Goal: Find specific page/section: Locate a particular part of the current website

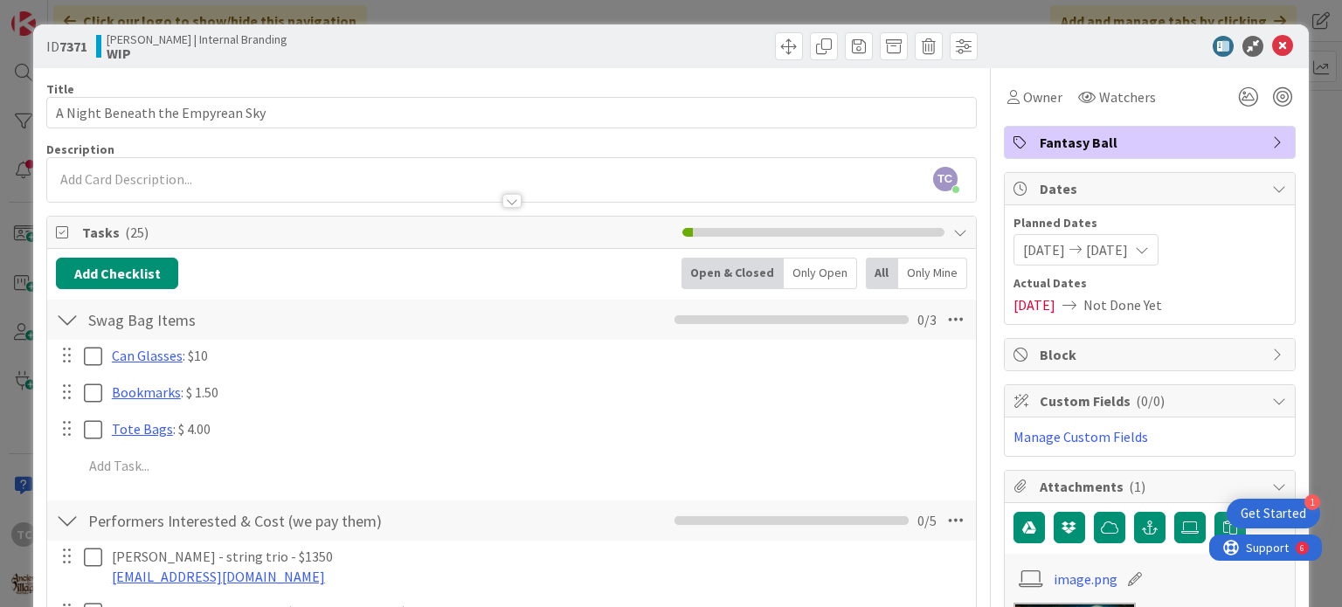
click at [657, 10] on div "ID 7371 [PERSON_NAME] | Internal Branding WIP Title 32 / 128 A Night Beneath th…" at bounding box center [671, 303] width 1342 height 607
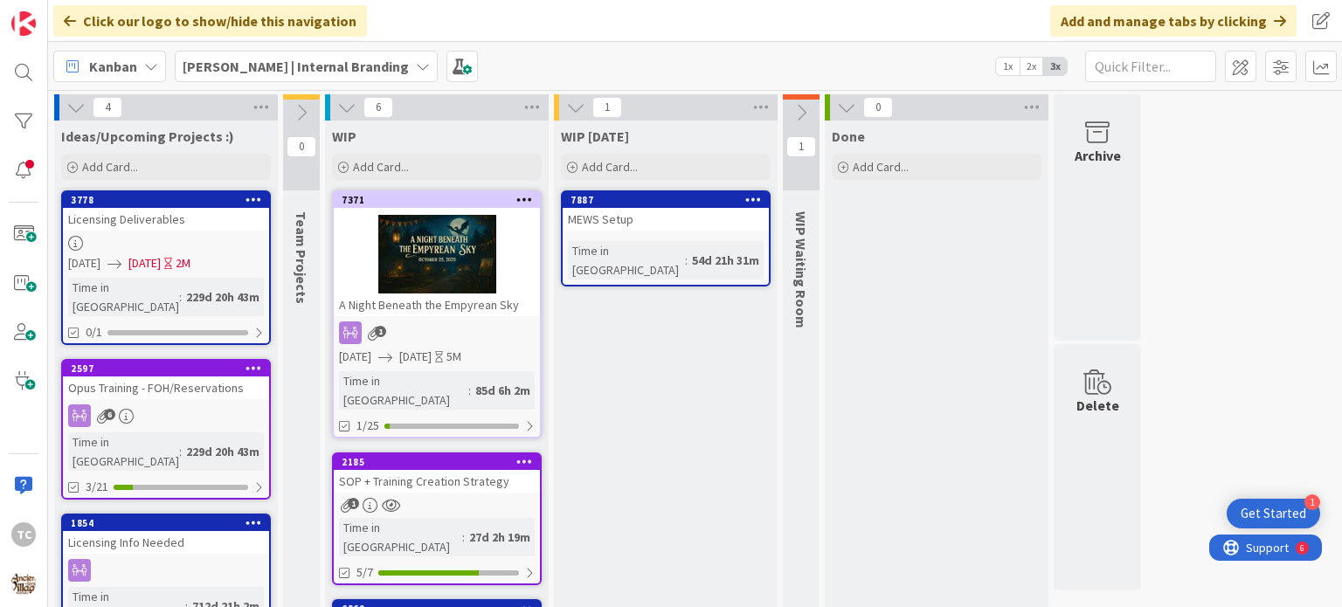
click at [273, 58] on b "[PERSON_NAME] | Internal Branding" at bounding box center [296, 66] width 226 height 17
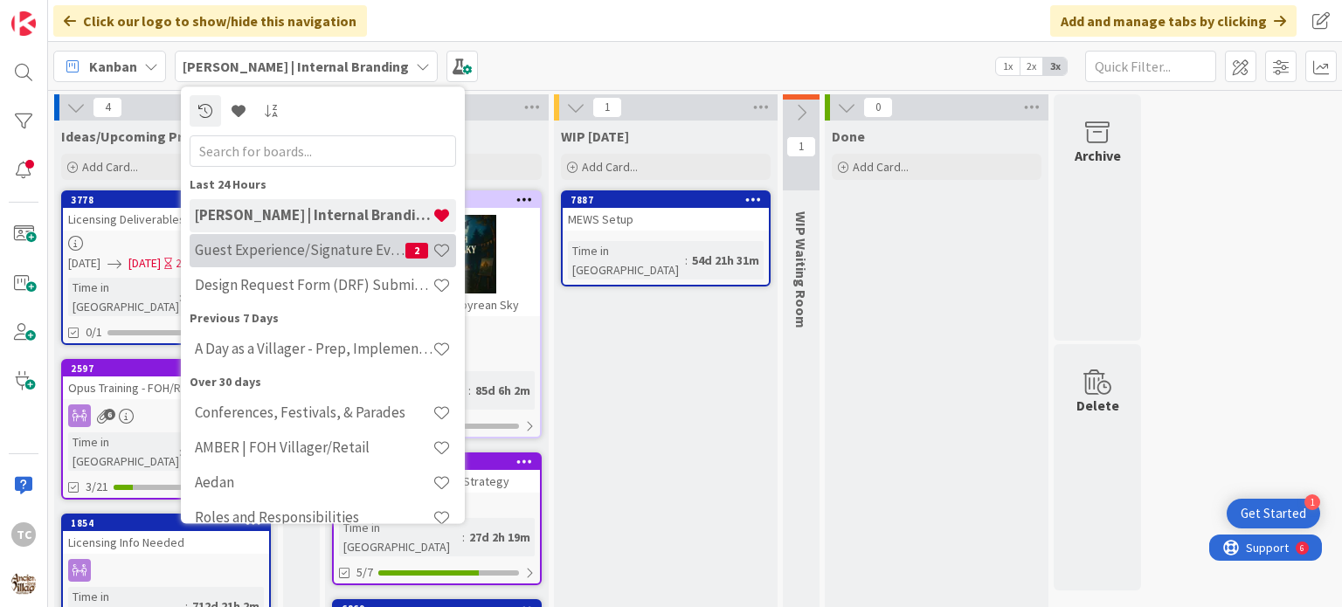
click at [253, 238] on div "Guest Experience/Signature Events 2" at bounding box center [323, 250] width 266 height 33
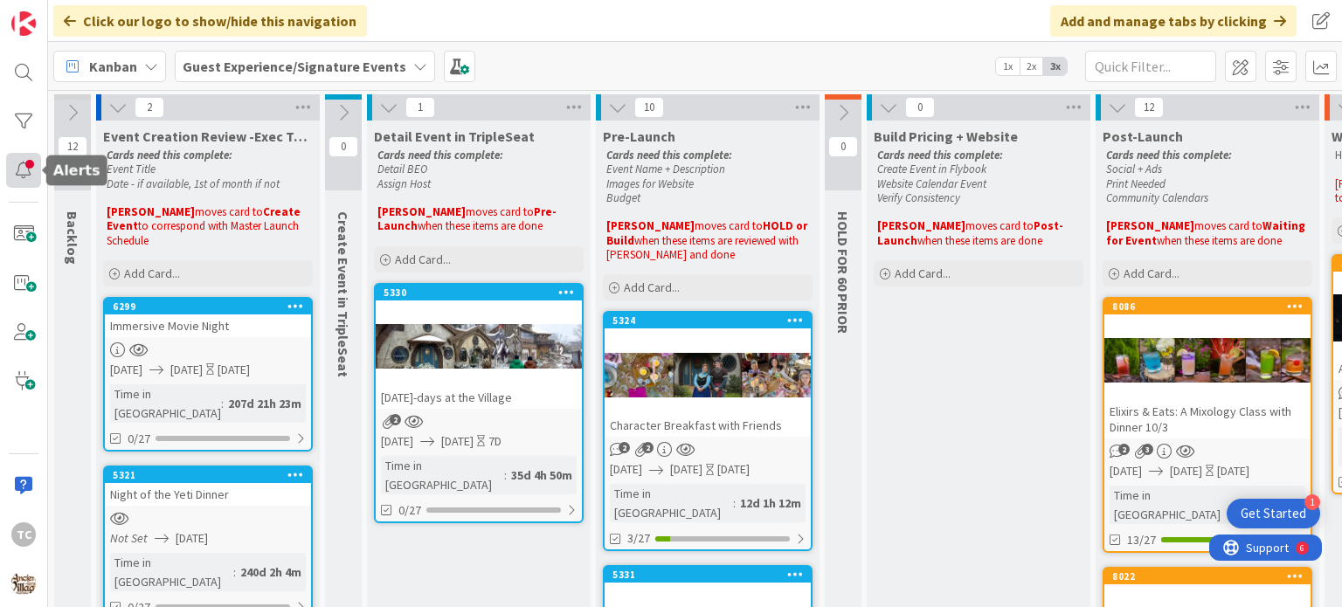
click at [31, 174] on div at bounding box center [23, 170] width 35 height 35
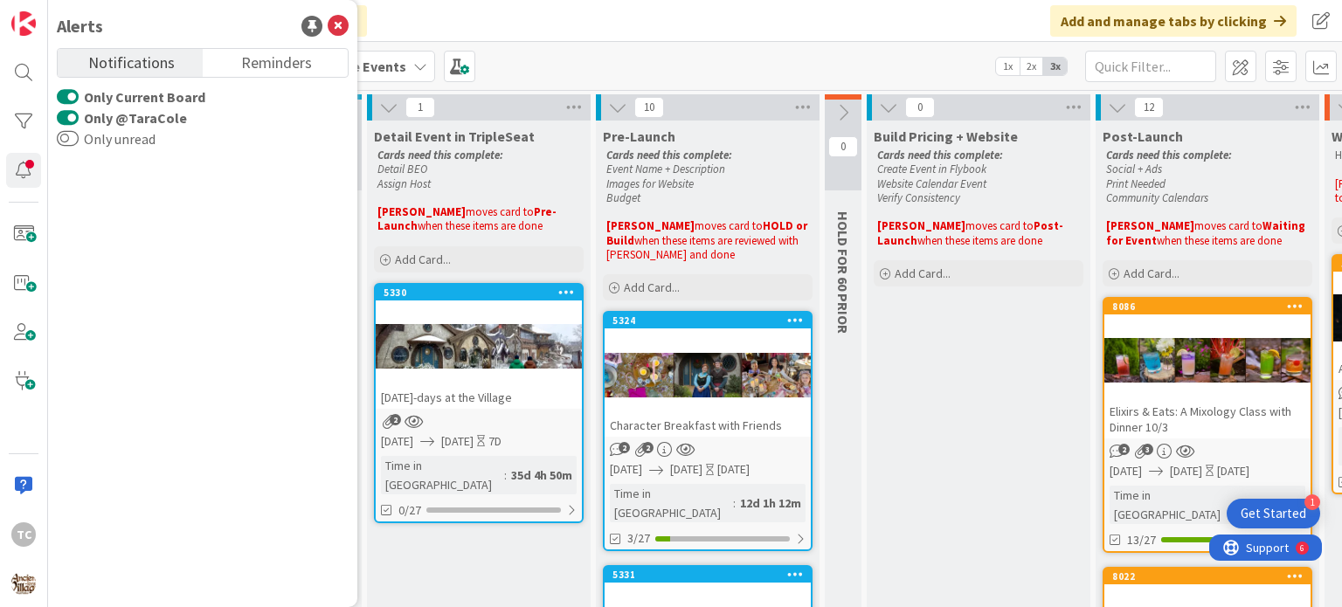
click at [68, 99] on button "Only Current Board" at bounding box center [68, 96] width 22 height 17
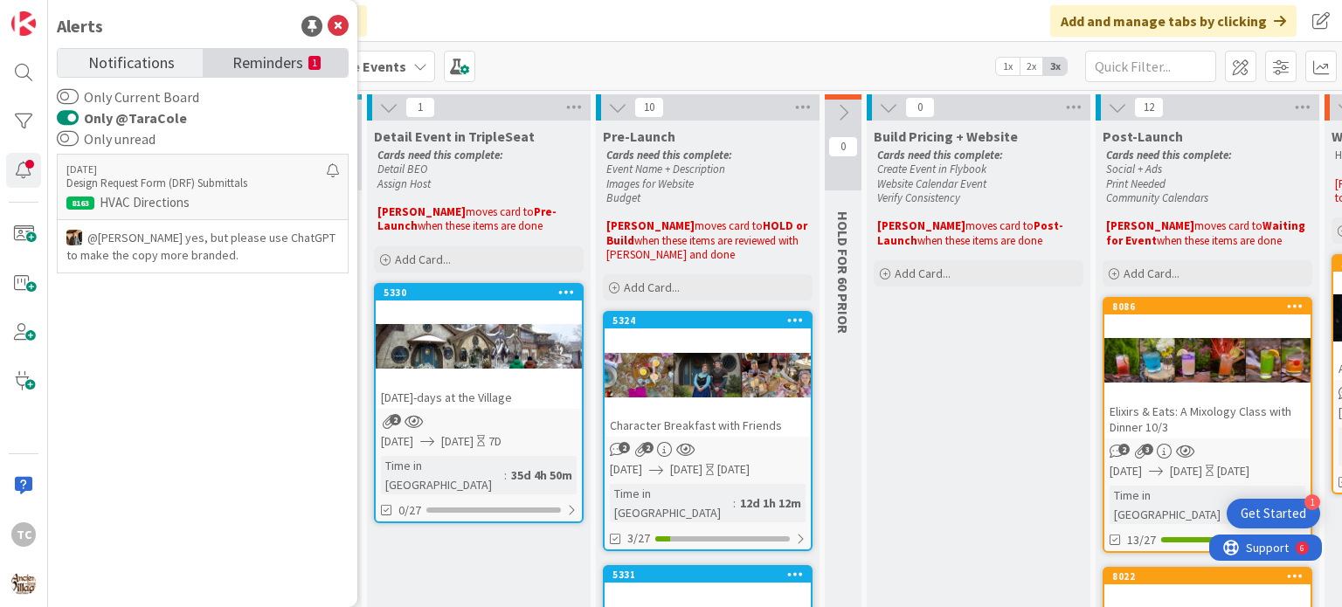
click at [294, 66] on span "Reminders" at bounding box center [267, 61] width 71 height 24
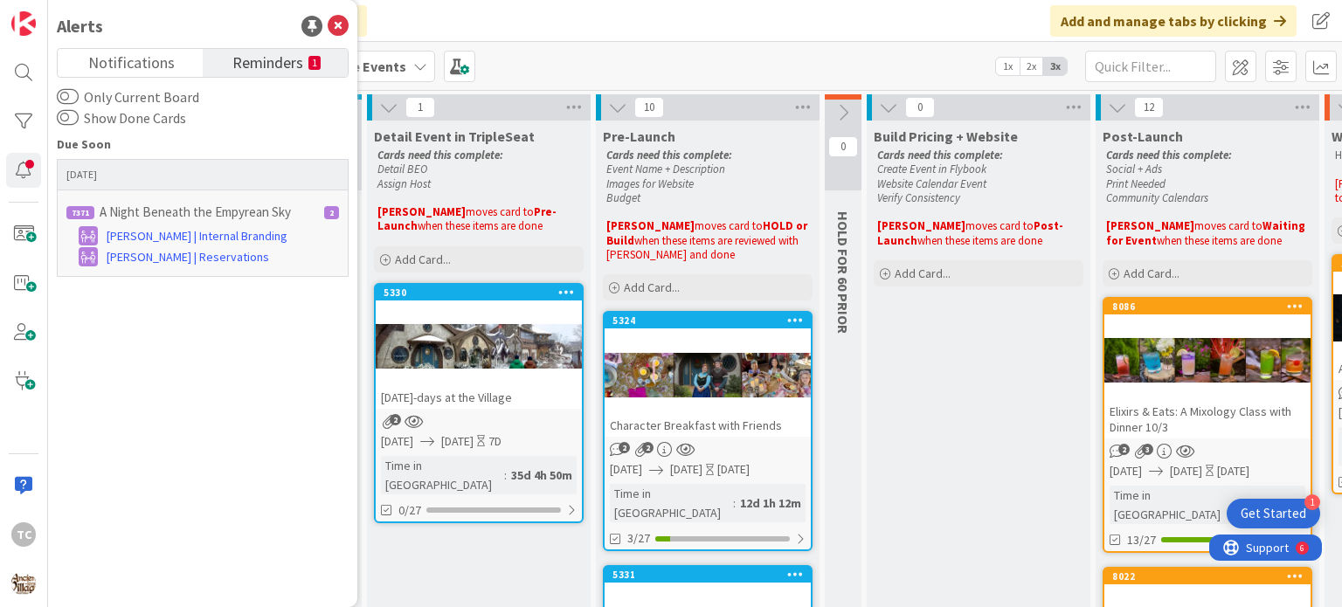
click at [271, 216] on p "A Night Beneath the Empyrean Sky" at bounding box center [195, 212] width 191 height 16
click at [227, 55] on link "Reminders 1" at bounding box center [275, 63] width 145 height 28
click at [112, 69] on span "Notifications" at bounding box center [131, 61] width 86 height 24
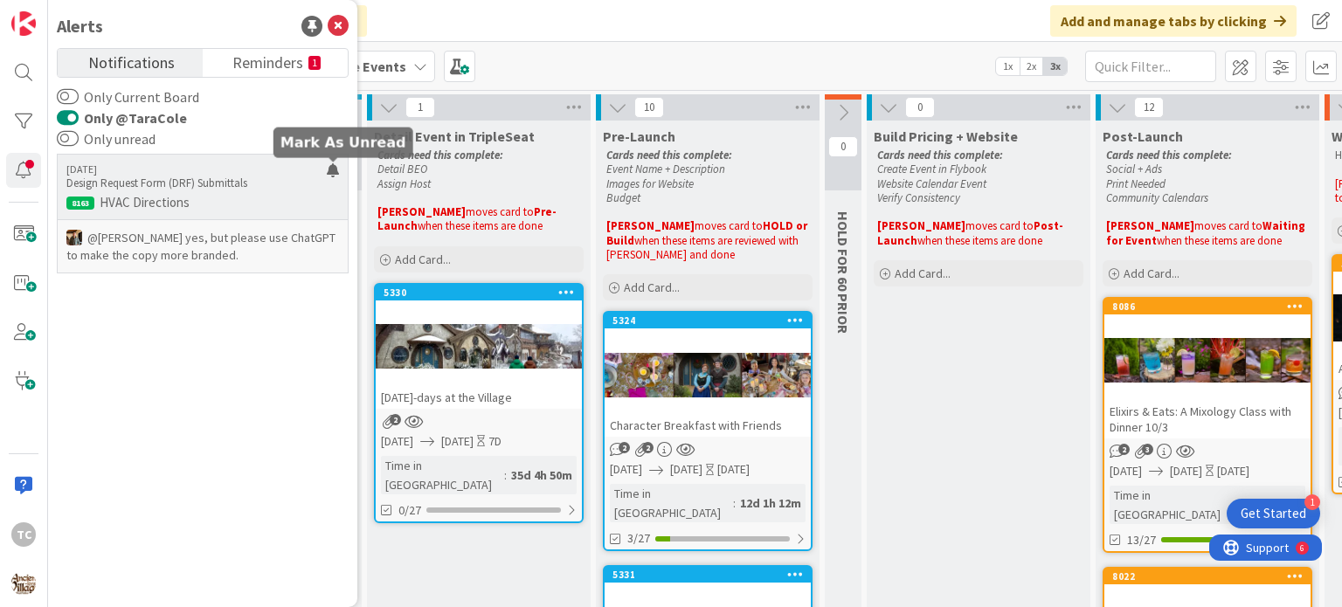
click at [332, 178] on div at bounding box center [333, 177] width 12 height 28
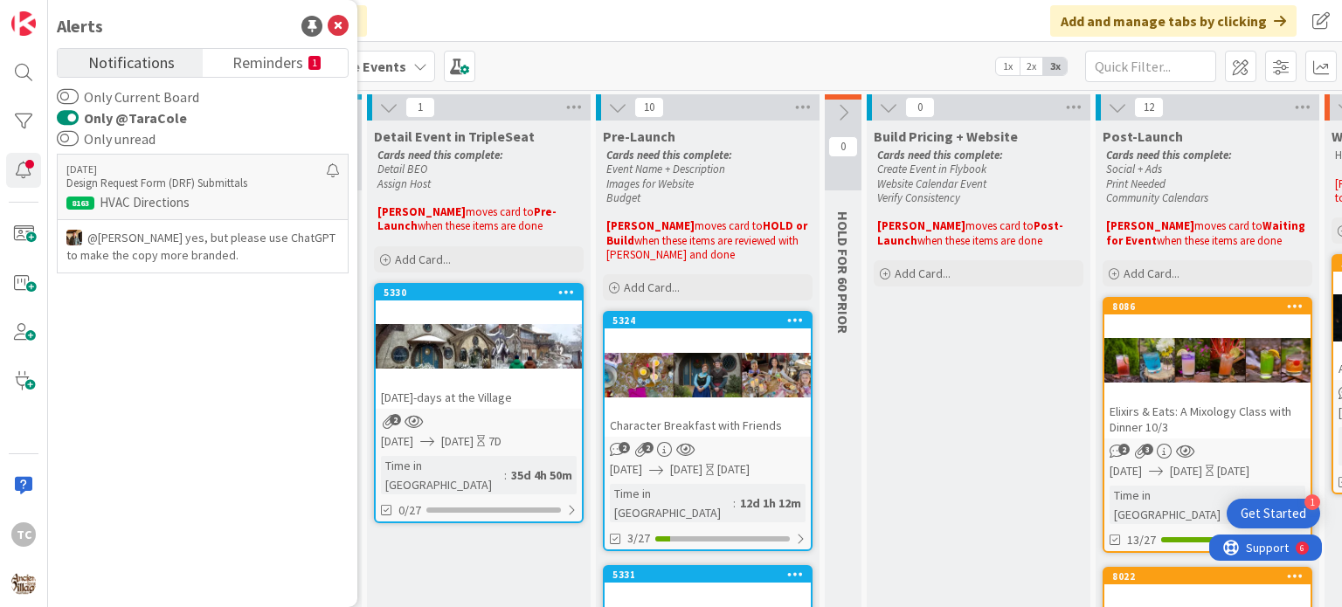
click at [72, 113] on button "Only @TaraCole" at bounding box center [68, 117] width 22 height 17
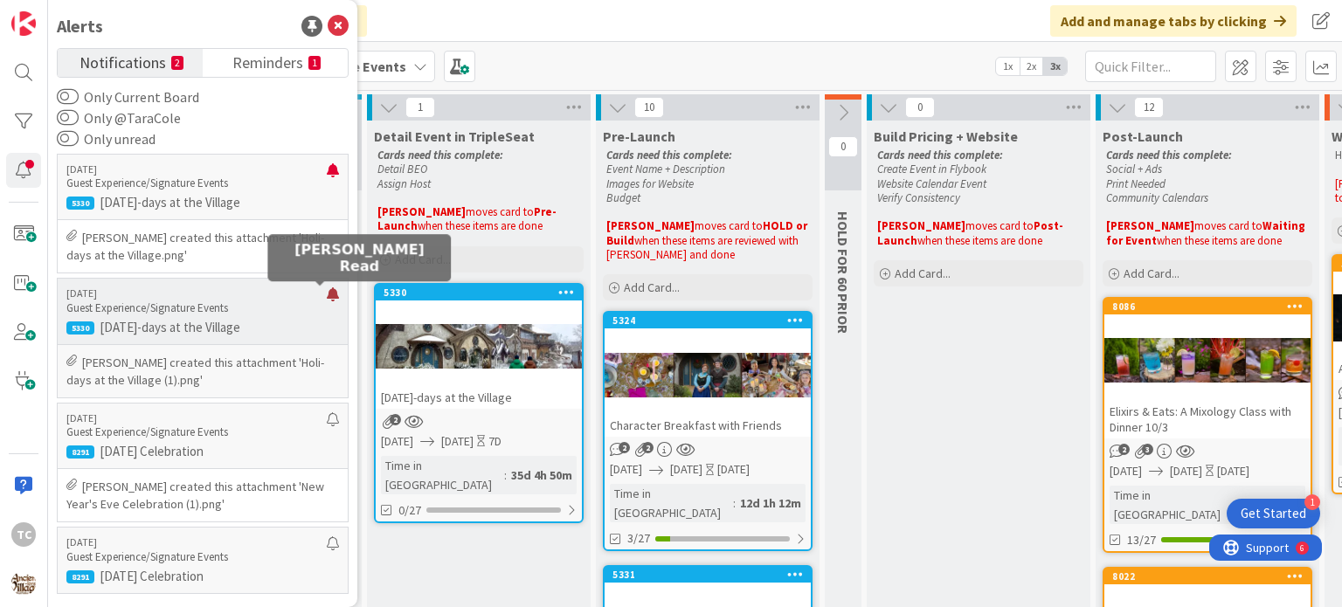
click at [327, 294] on div at bounding box center [333, 301] width 12 height 28
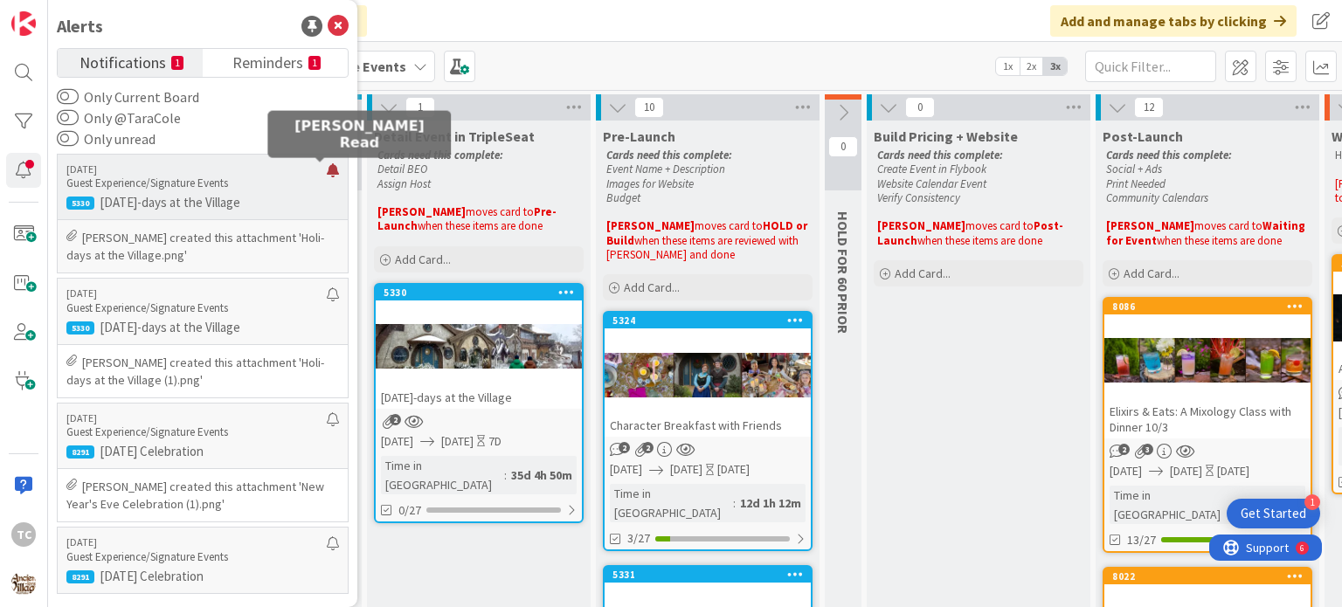
click at [327, 176] on div at bounding box center [333, 177] width 12 height 28
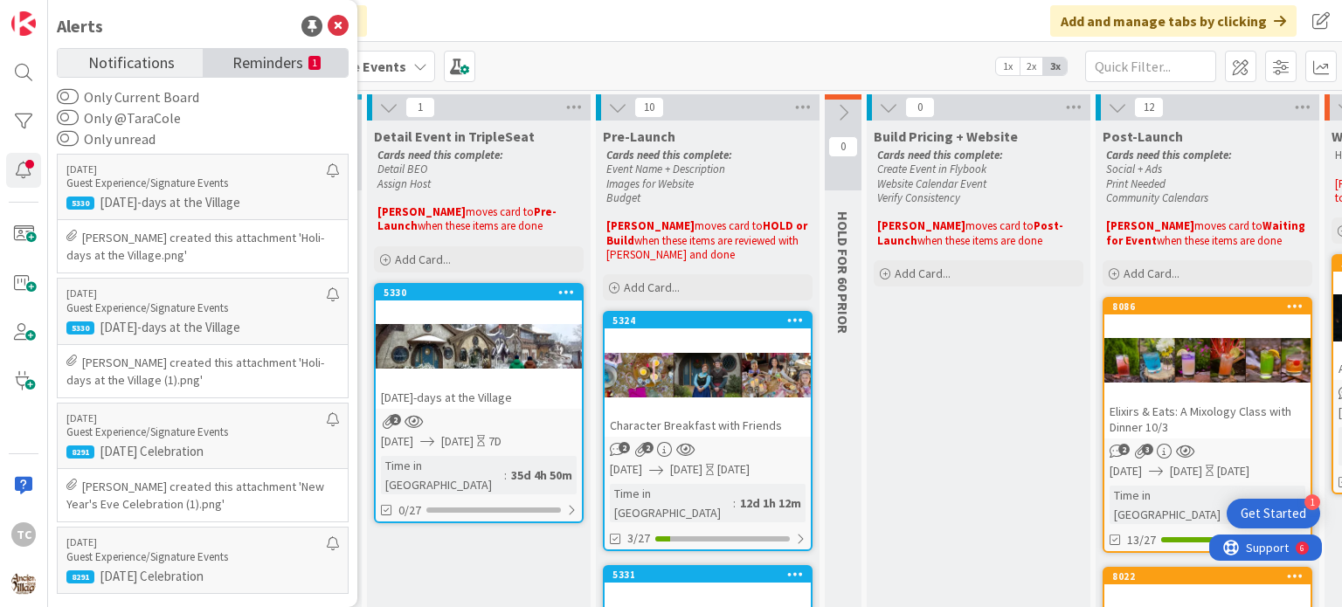
click at [302, 63] on span "Reminders" at bounding box center [267, 61] width 71 height 24
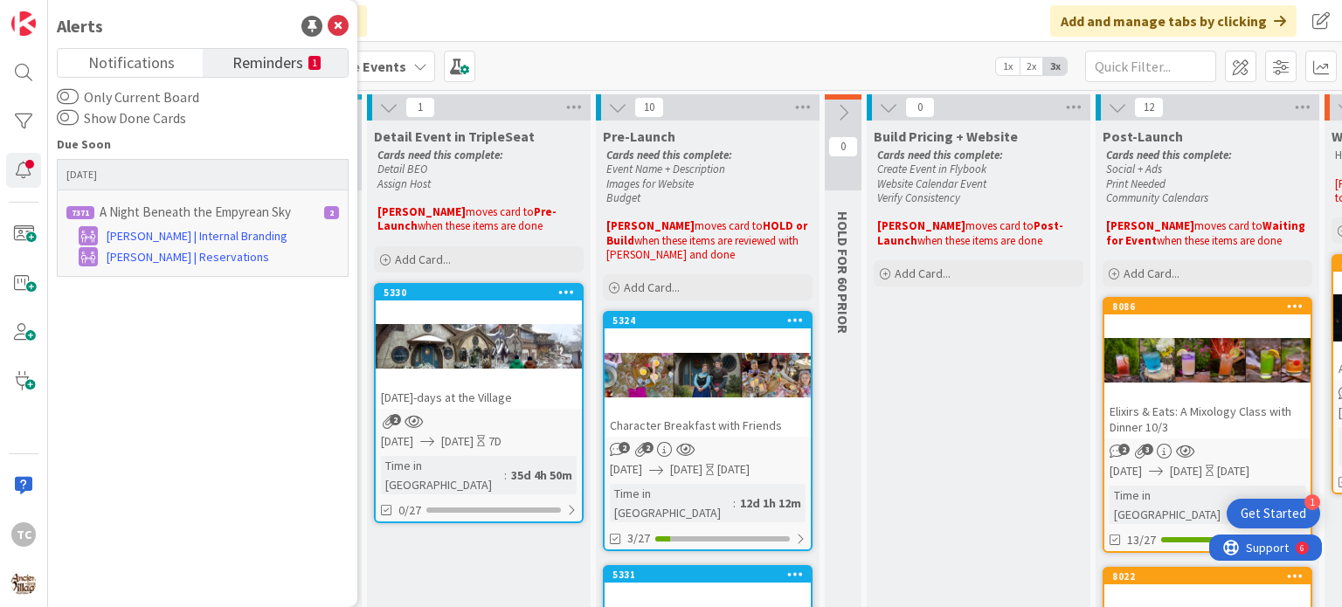
click at [333, 218] on h6 "7371 A Night Beneath the Empyrean Sky 2" at bounding box center [202, 212] width 283 height 26
click at [333, 211] on div "2" at bounding box center [331, 212] width 15 height 13
click at [324, 212] on div "2" at bounding box center [331, 212] width 15 height 13
click at [229, 205] on p "A Night Beneath the Empyrean Sky" at bounding box center [195, 212] width 191 height 16
click at [18, 169] on div at bounding box center [23, 170] width 35 height 35
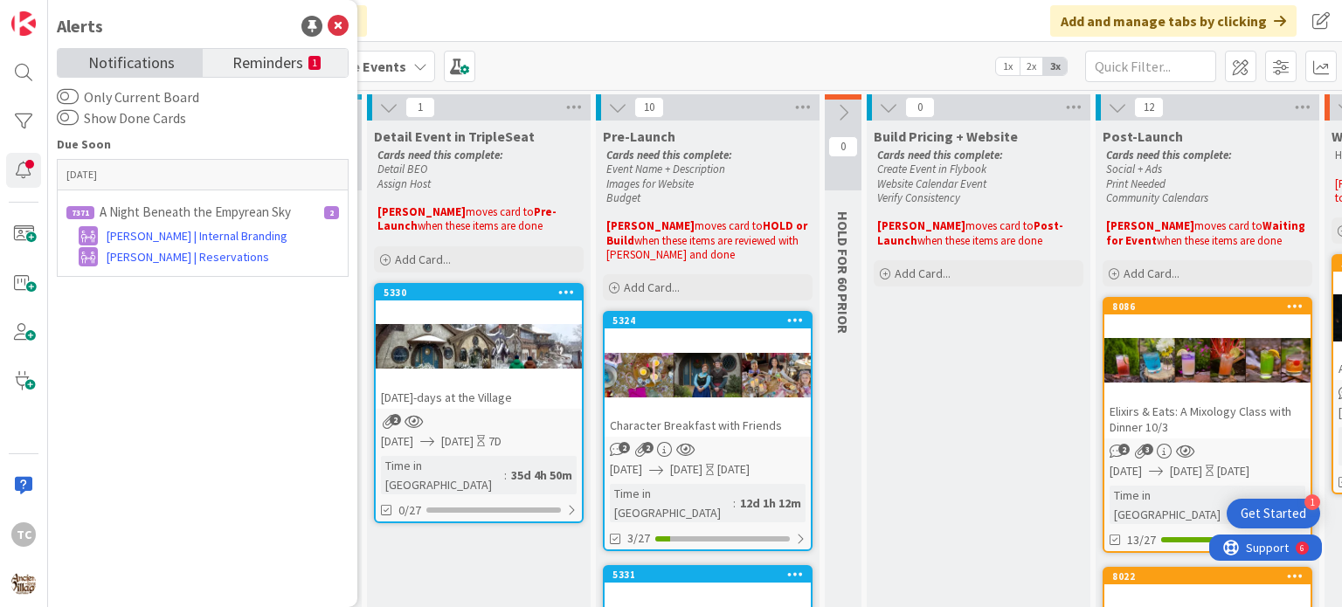
click at [87, 62] on link "Notifications" at bounding box center [130, 63] width 145 height 28
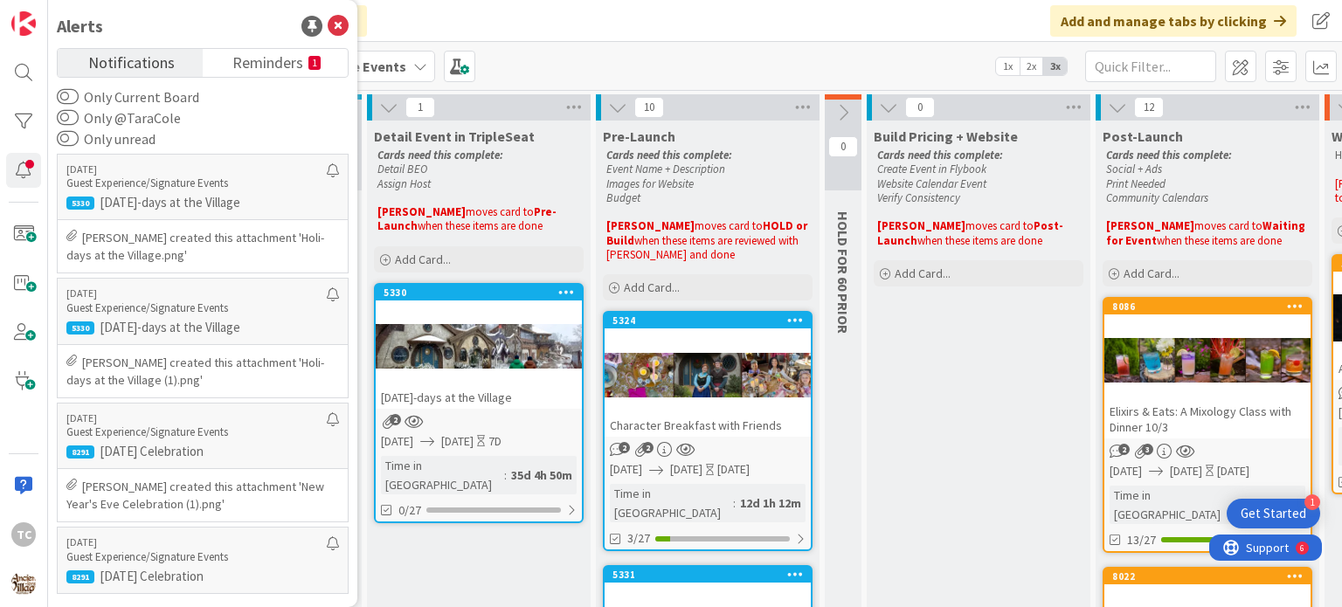
click at [569, 67] on div "Kanban Guest Experience/Signature Events 1x 2x 3x" at bounding box center [695, 66] width 1294 height 48
